Goal: Use online tool/utility: Use online tool/utility

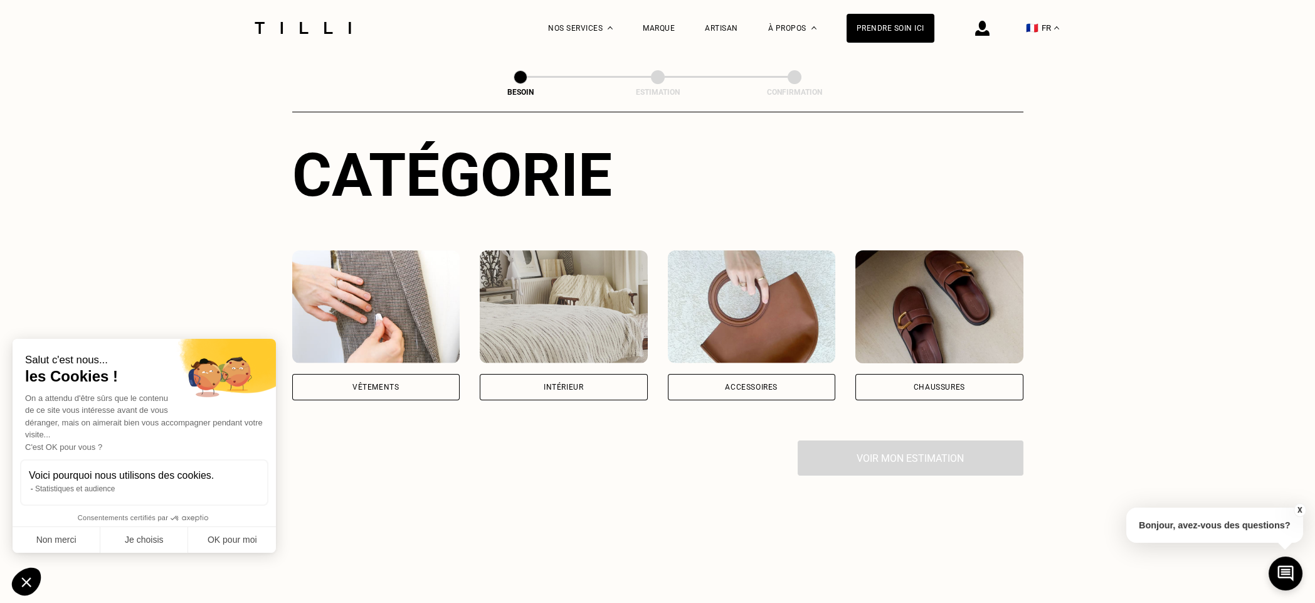
scroll to position [125, 0]
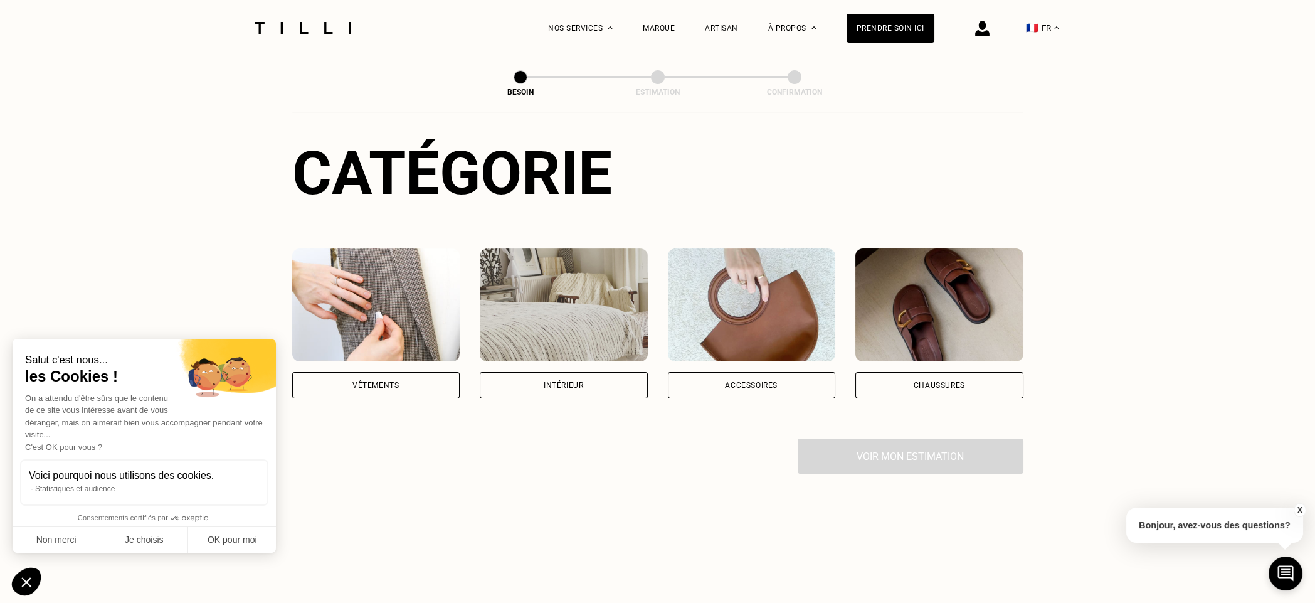
click at [383, 381] on div "Vêtements" at bounding box center [375, 385] width 46 height 8
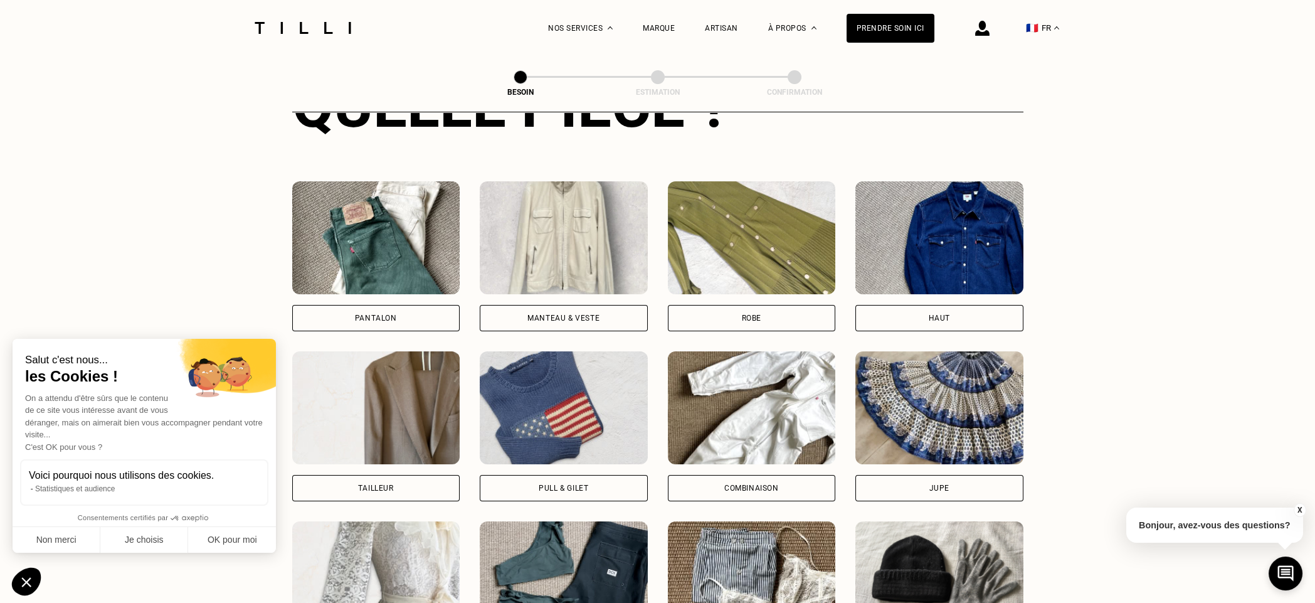
scroll to position [535, 0]
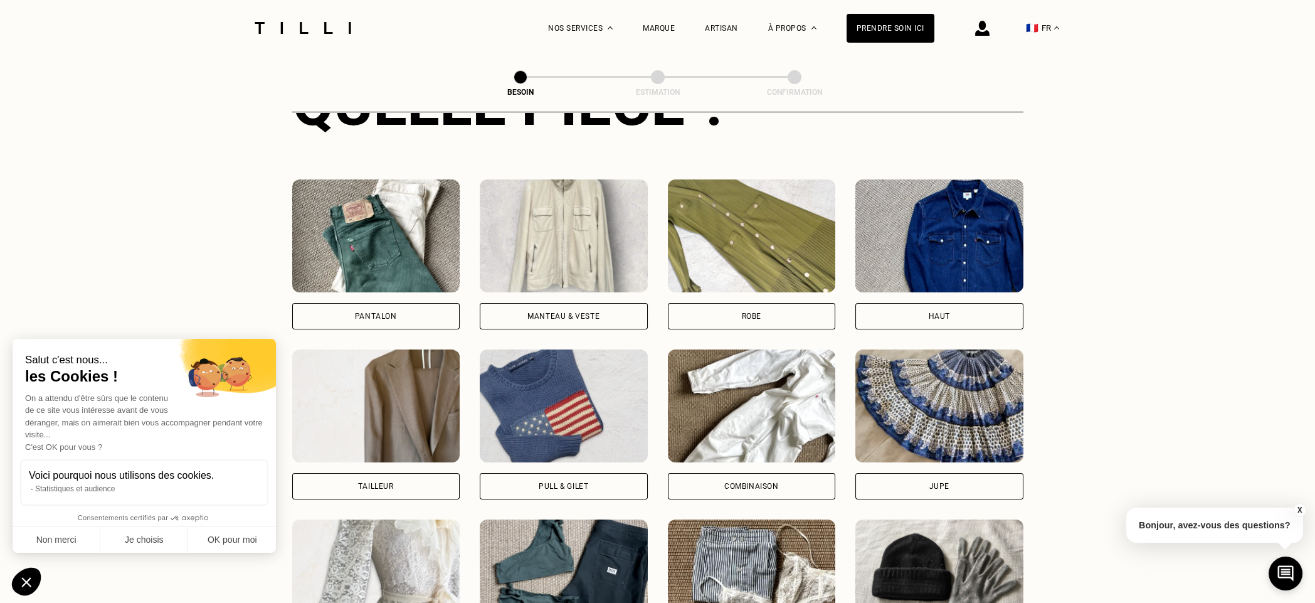
click at [372, 312] on div "Pantalon" at bounding box center [376, 316] width 42 height 8
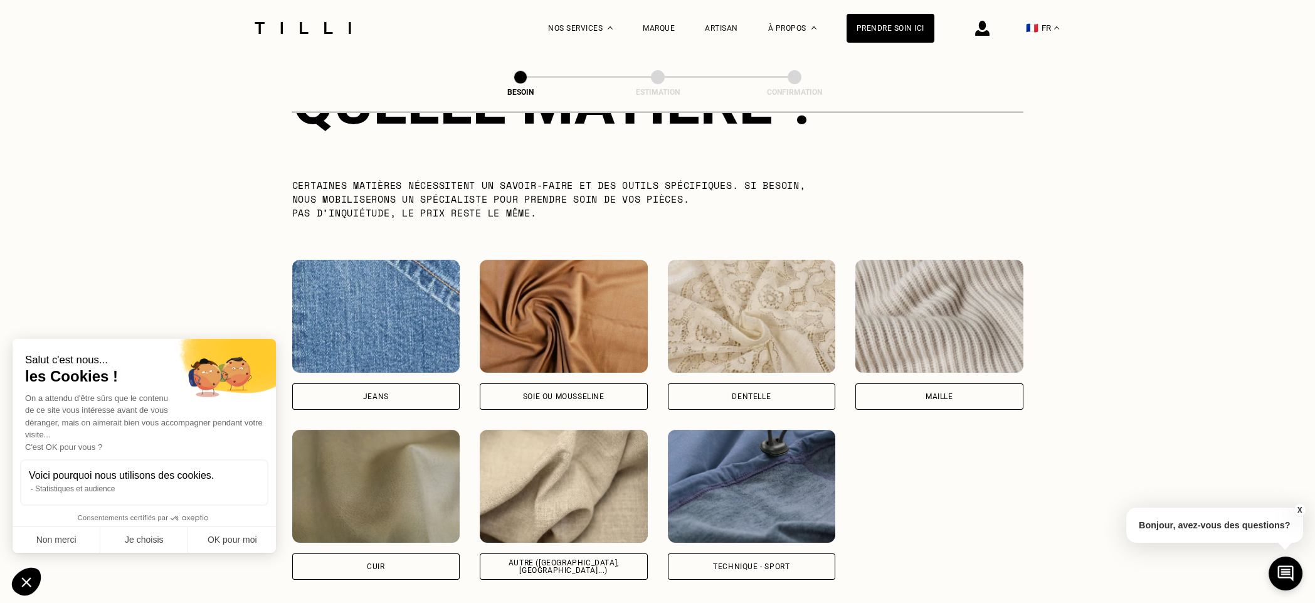
scroll to position [1279, 0]
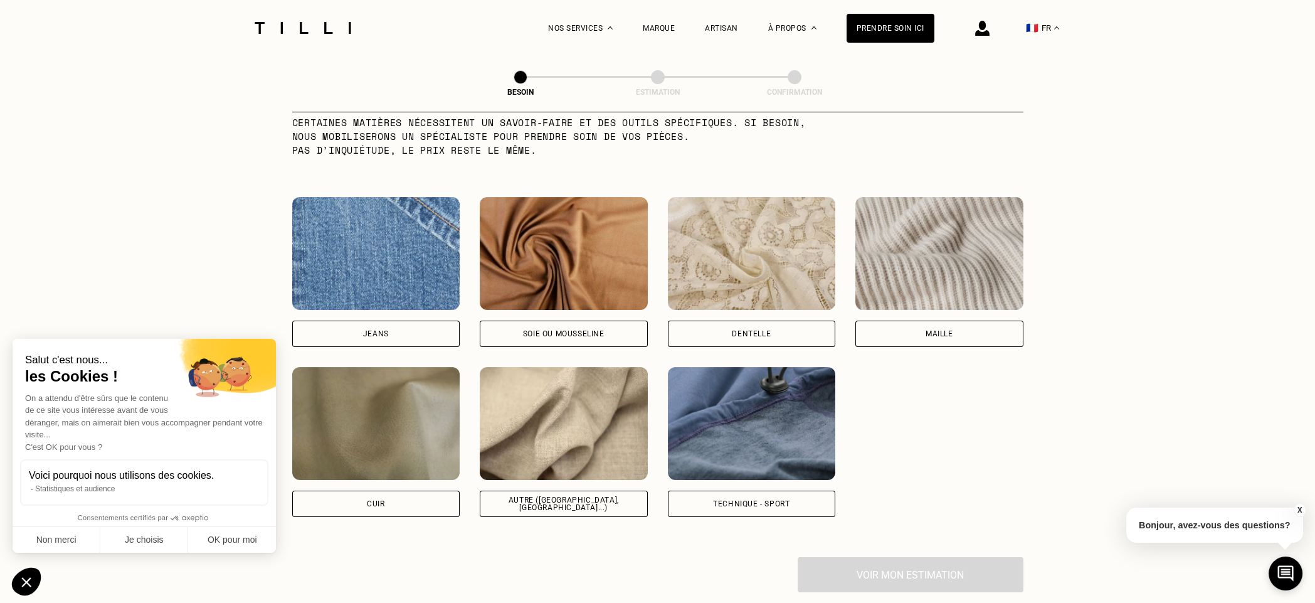
click at [545, 496] on div "Autre ([GEOGRAPHIC_DATA], [GEOGRAPHIC_DATA]...)" at bounding box center [563, 503] width 147 height 15
select select "FR"
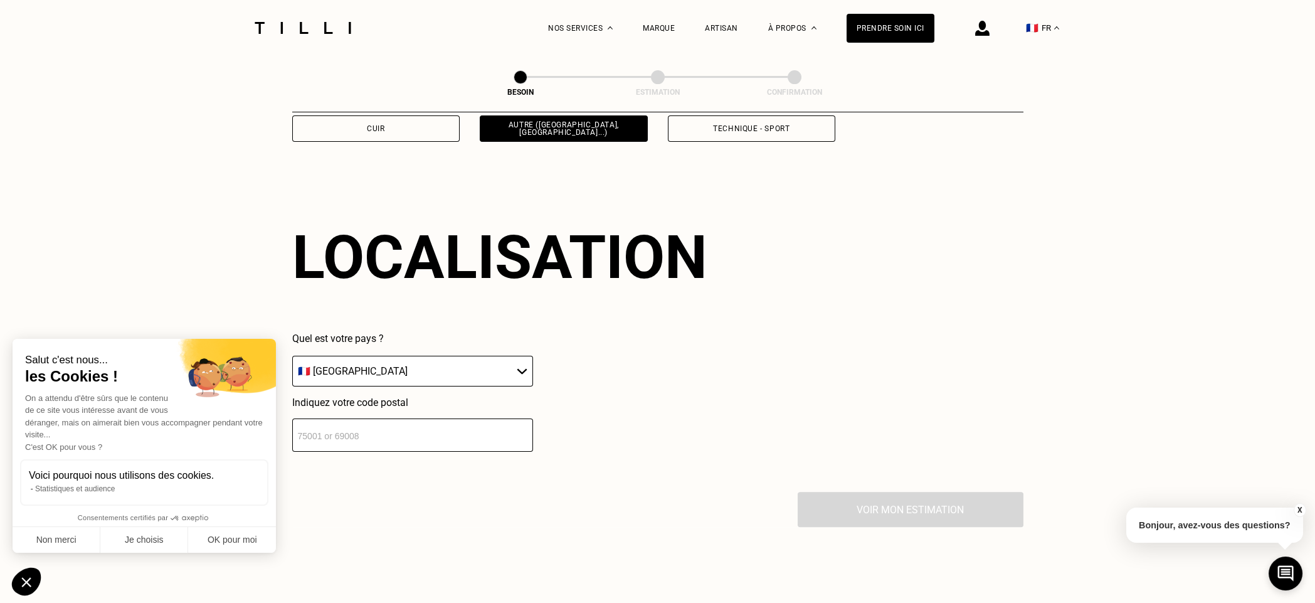
scroll to position [1685, 0]
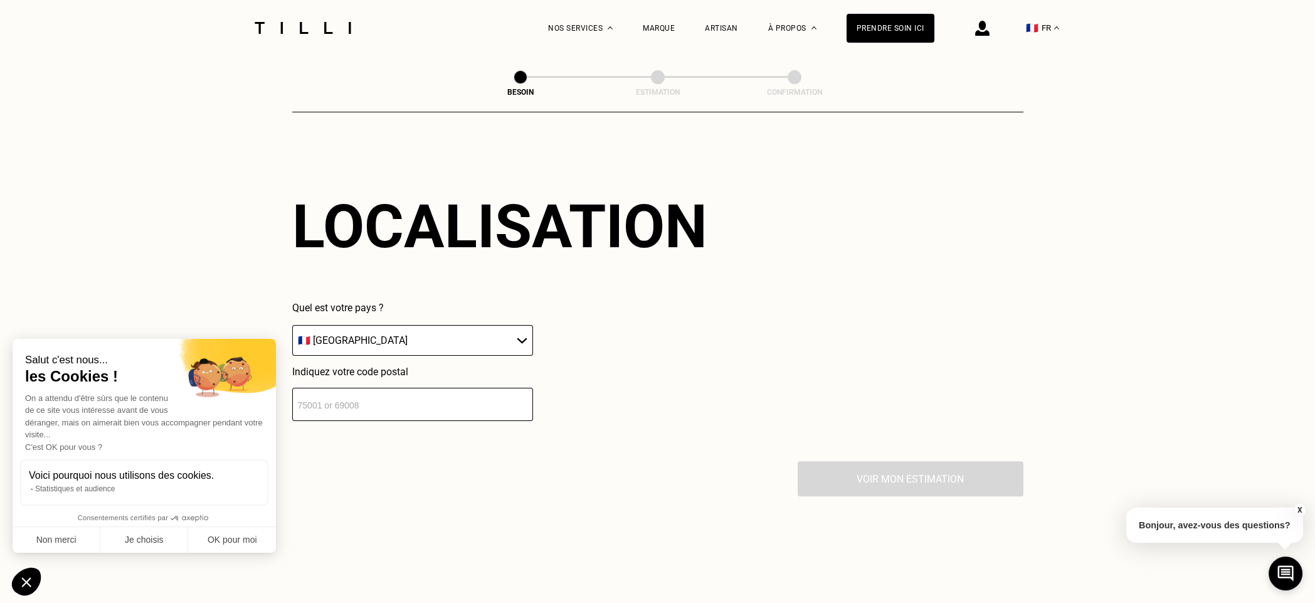
click at [329, 399] on input "number" at bounding box center [412, 404] width 241 height 33
type input "33300"
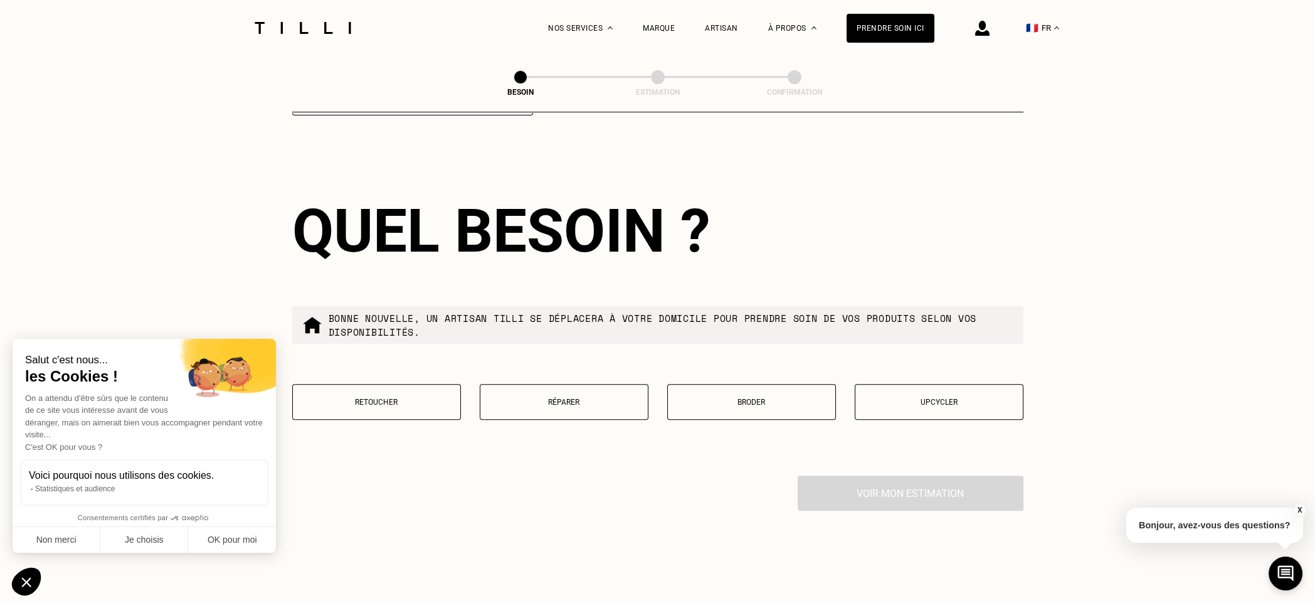
scroll to position [1998, 0]
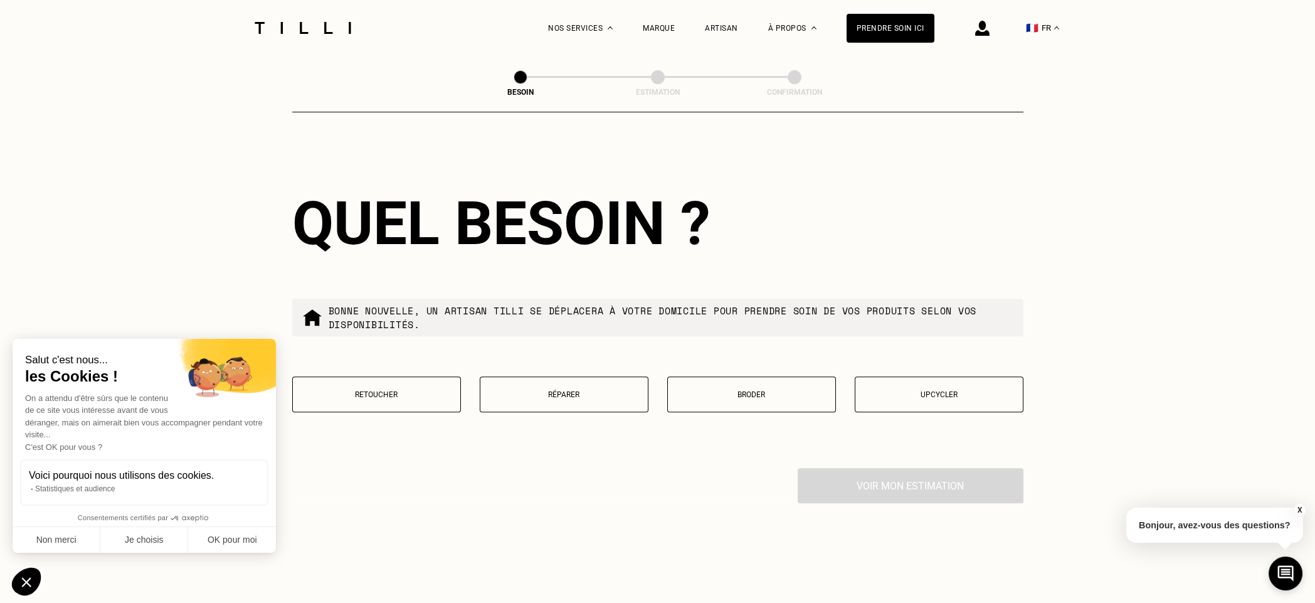
click at [367, 390] on p "Retoucher" at bounding box center [376, 394] width 155 height 9
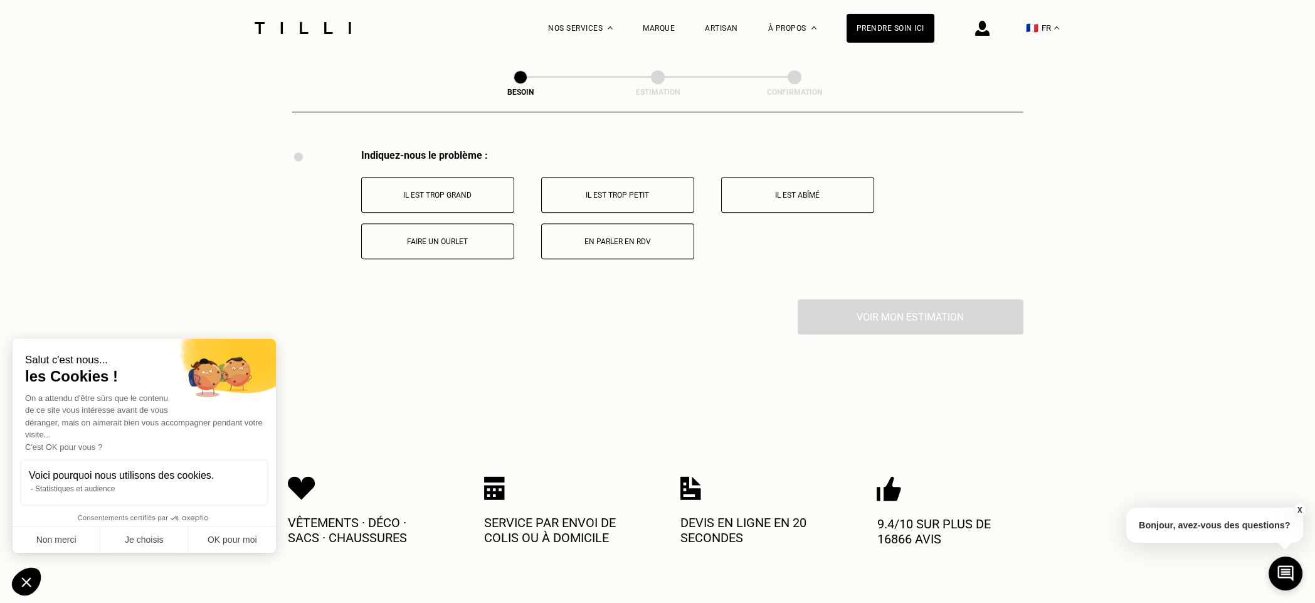
scroll to position [2320, 0]
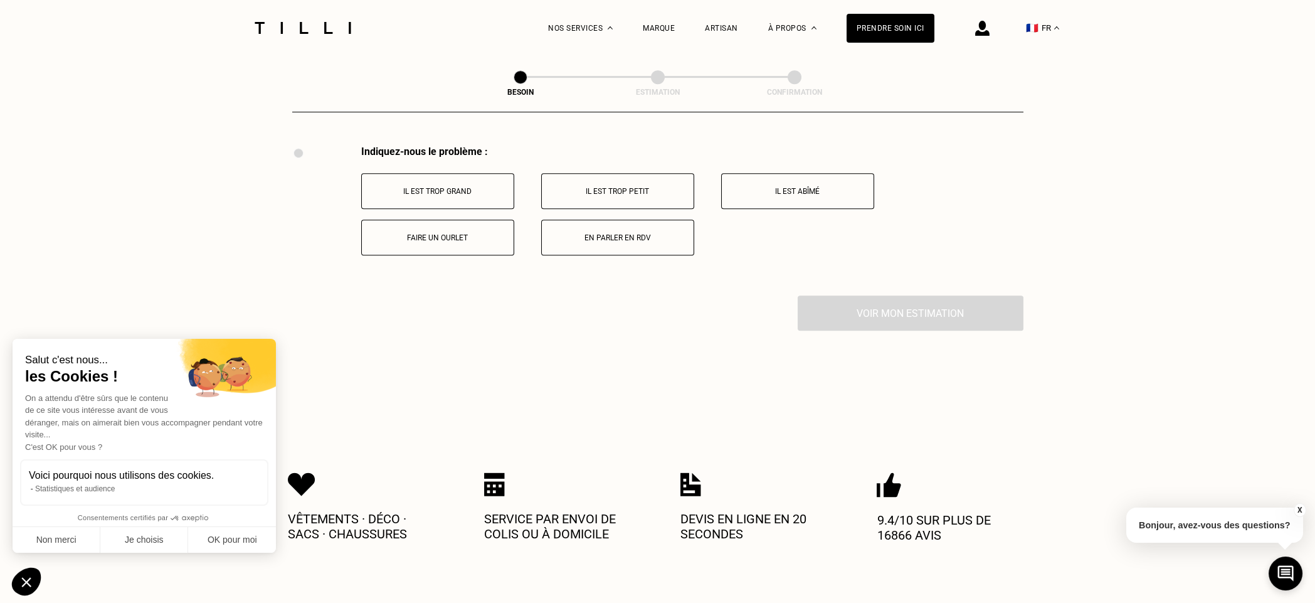
click at [419, 233] on p "Faire un ourlet" at bounding box center [437, 237] width 139 height 9
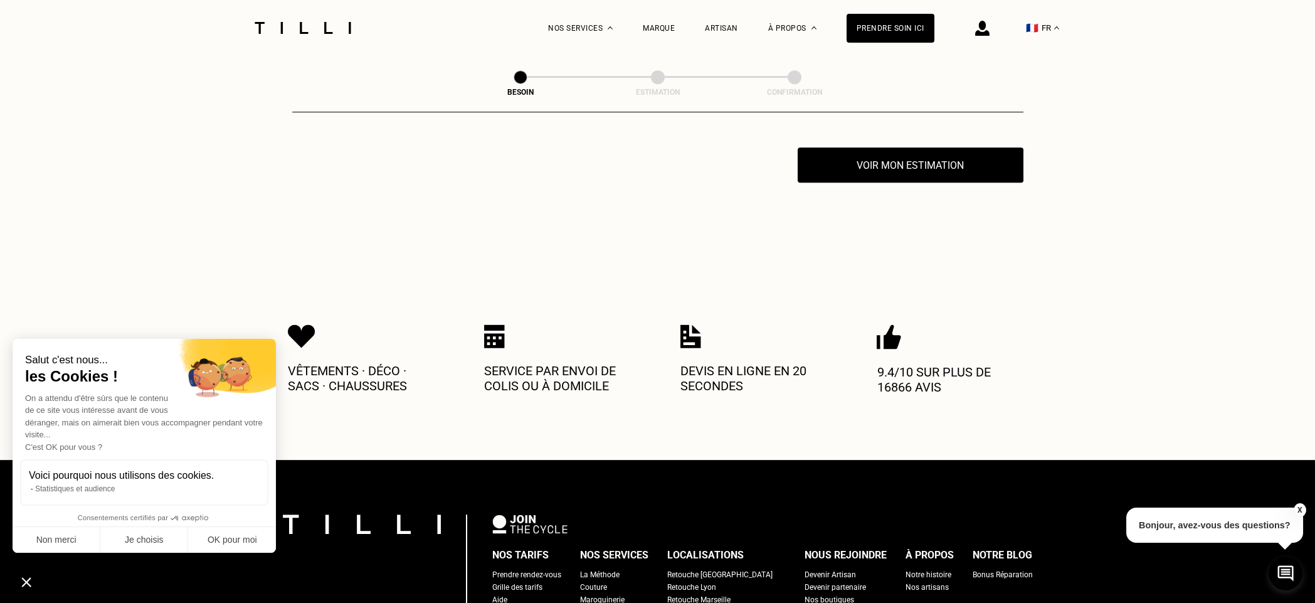
scroll to position [2470, 0]
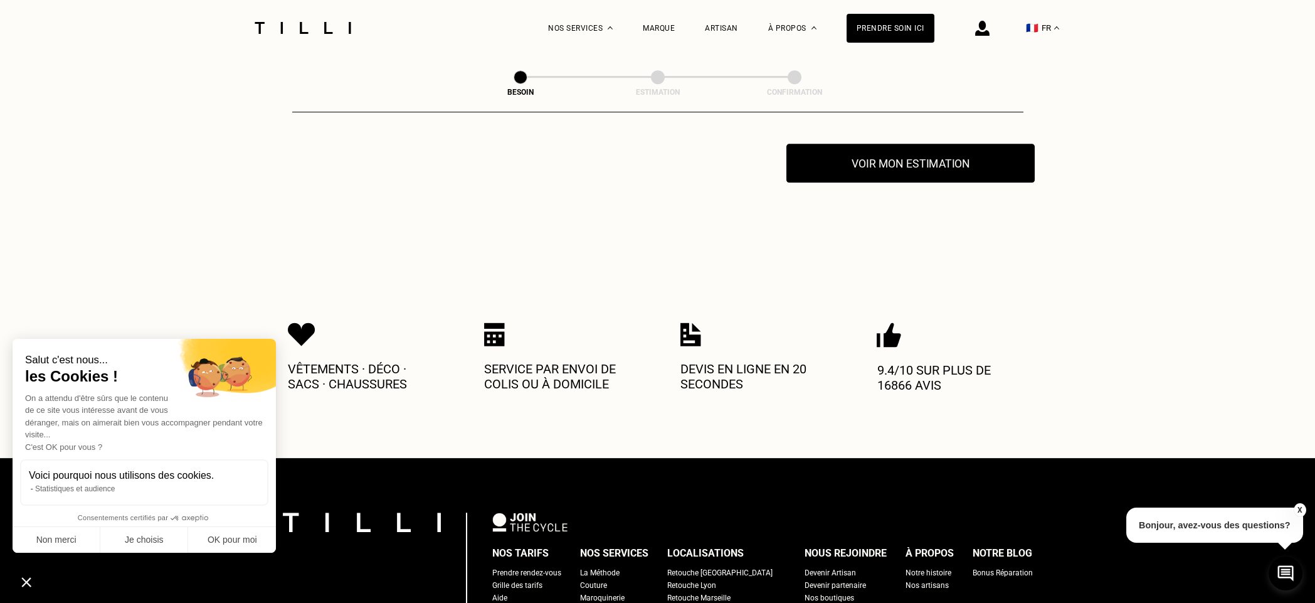
click at [882, 158] on button "Voir mon estimation" at bounding box center [910, 163] width 248 height 39
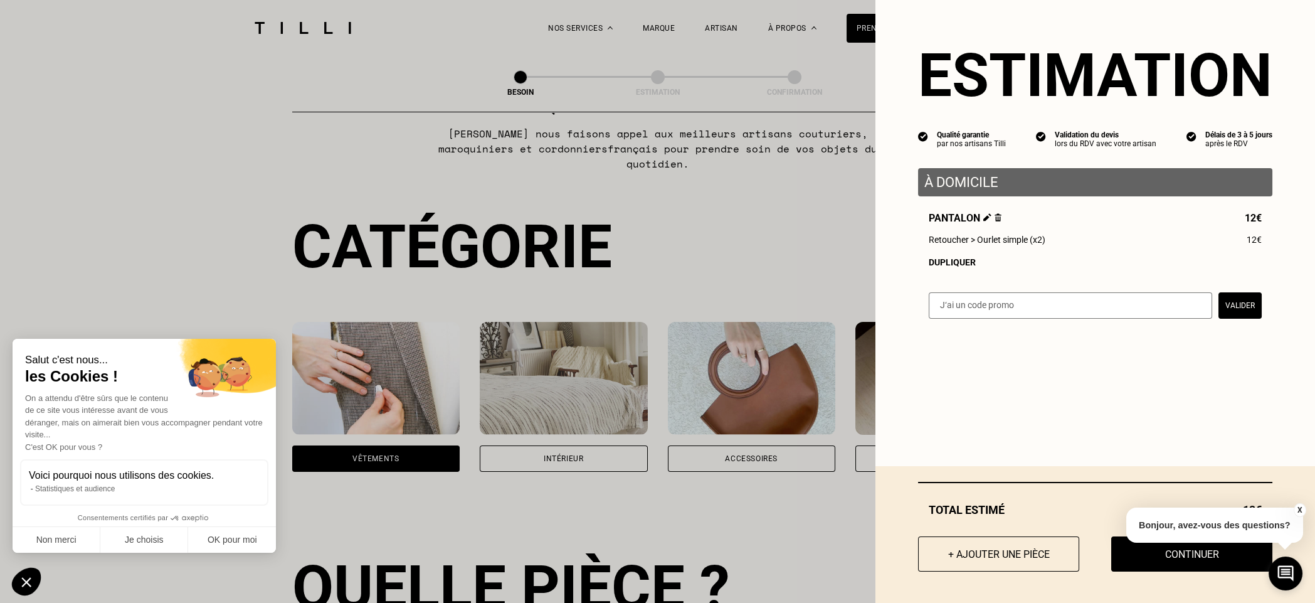
scroll to position [0, 0]
